Goal: Task Accomplishment & Management: Manage account settings

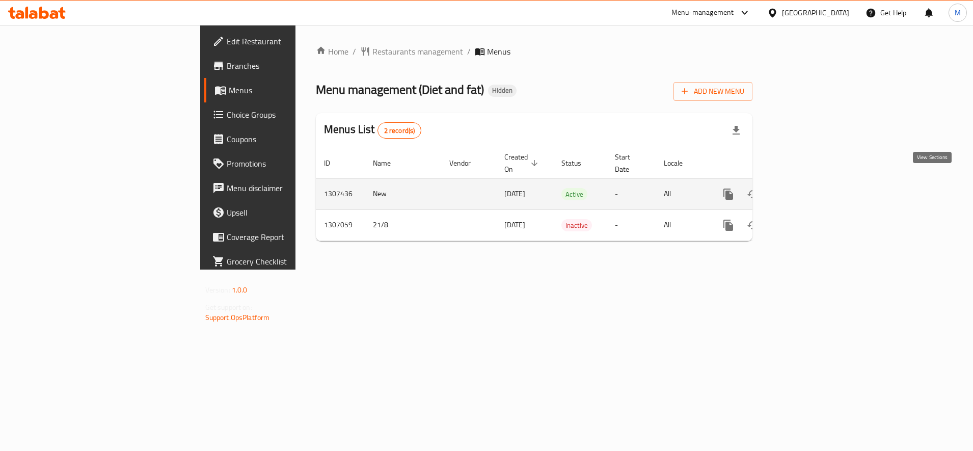
click at [806, 189] on icon "enhanced table" at bounding box center [801, 193] width 9 height 9
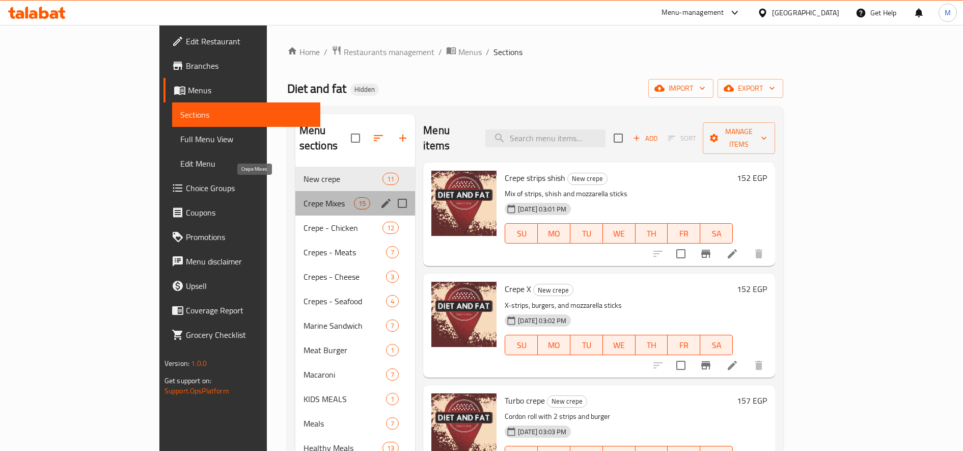
click at [303, 197] on span "Crepe Mixes" at bounding box center [328, 203] width 50 height 12
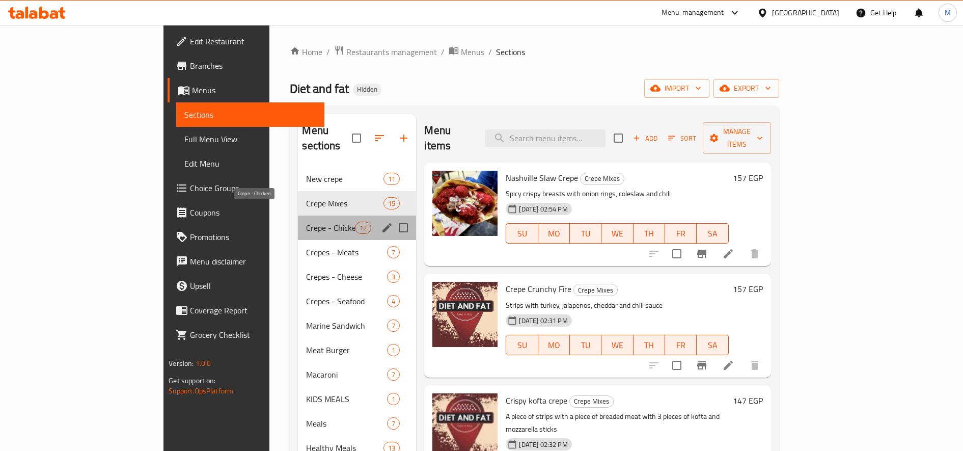
click at [306, 222] on span "Crepe - Chicken" at bounding box center [330, 228] width 49 height 12
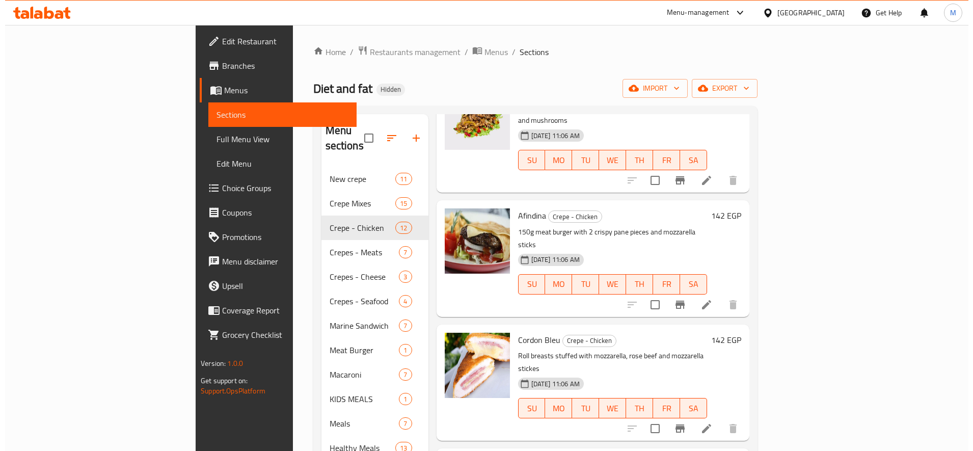
scroll to position [849, 0]
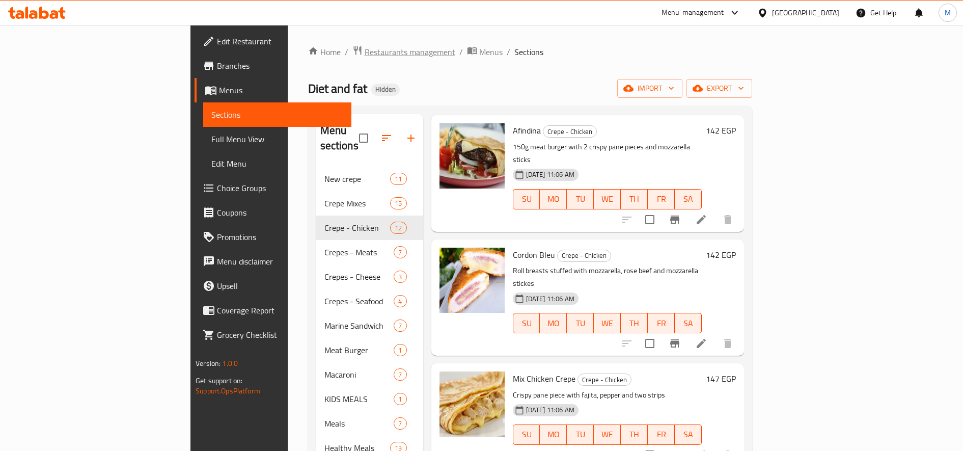
click at [365, 48] on span "Restaurants management" at bounding box center [410, 52] width 91 height 12
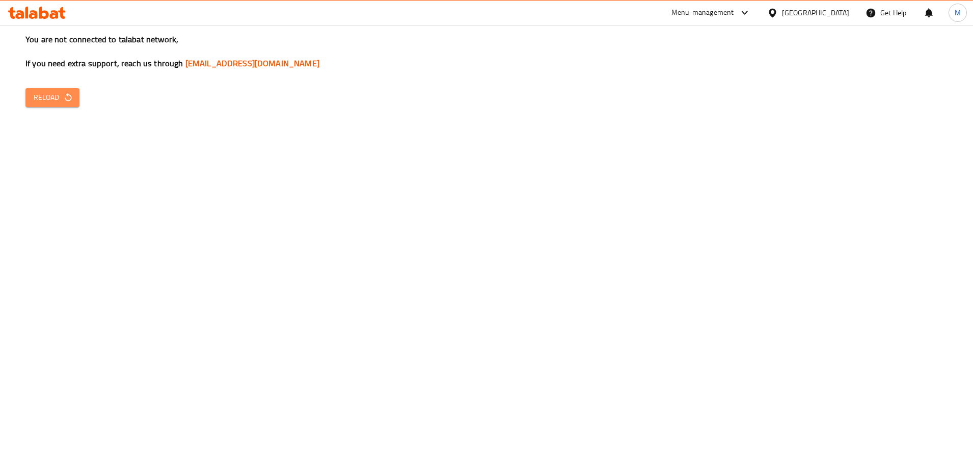
click at [47, 99] on span "Reload" at bounding box center [53, 97] width 38 height 13
